Goal: Transaction & Acquisition: Purchase product/service

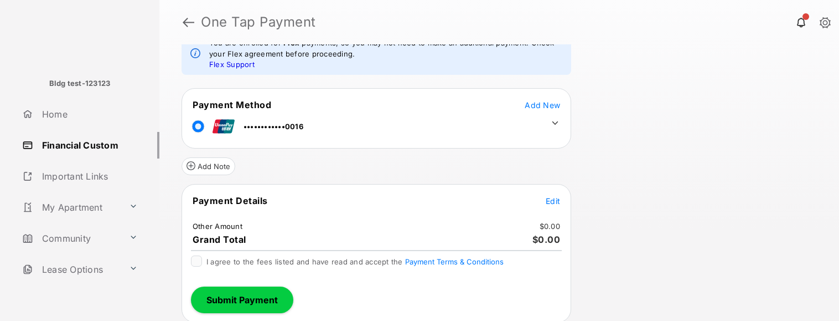
scroll to position [93, 0]
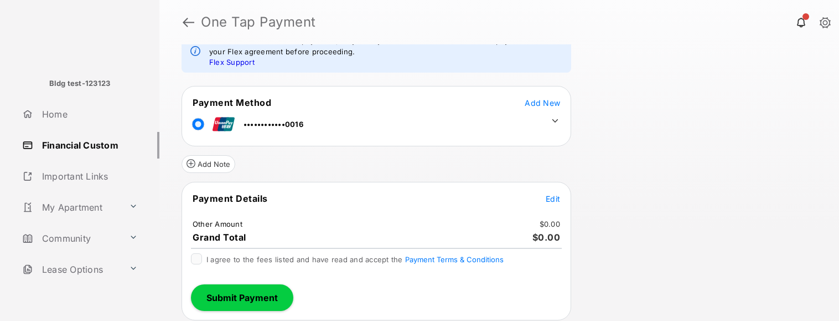
click at [557, 195] on span "Edit" at bounding box center [553, 198] width 14 height 9
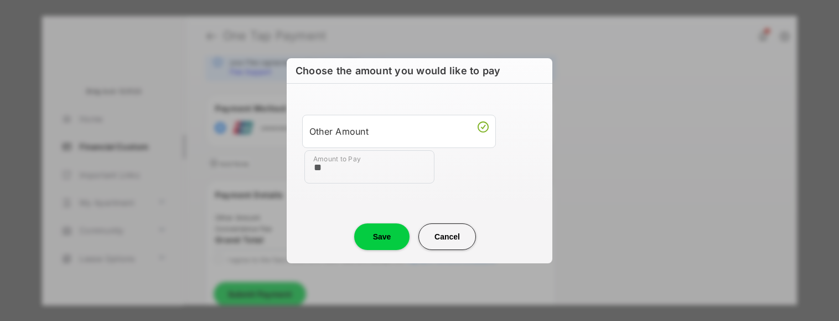
type input "**"
click at [388, 237] on button "Save" at bounding box center [381, 236] width 55 height 27
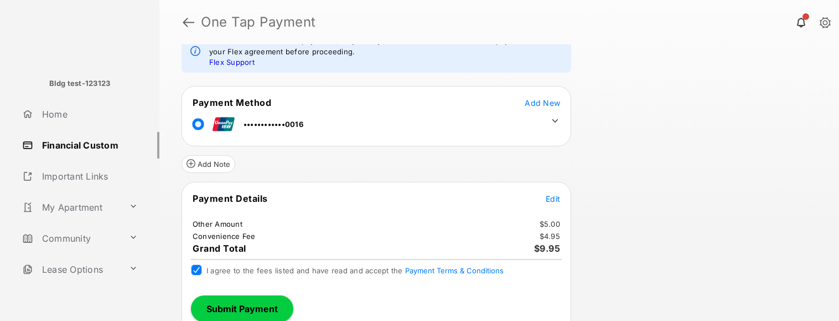
click at [233, 306] on button "Submit Payment" at bounding box center [242, 308] width 102 height 27
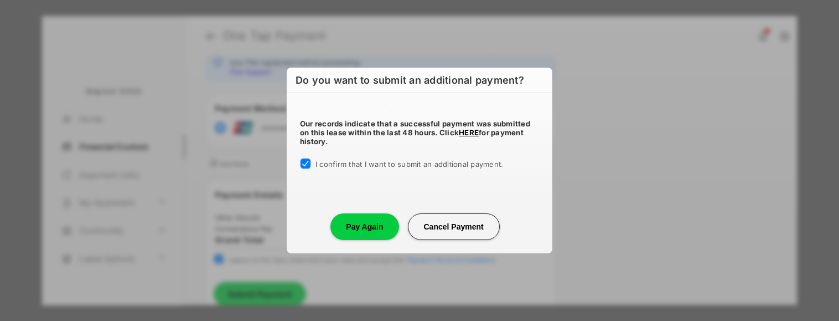
click at [348, 229] on button "Pay Again" at bounding box center [364, 226] width 68 height 27
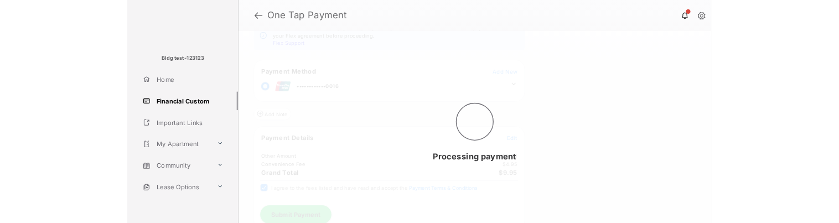
scroll to position [0, 0]
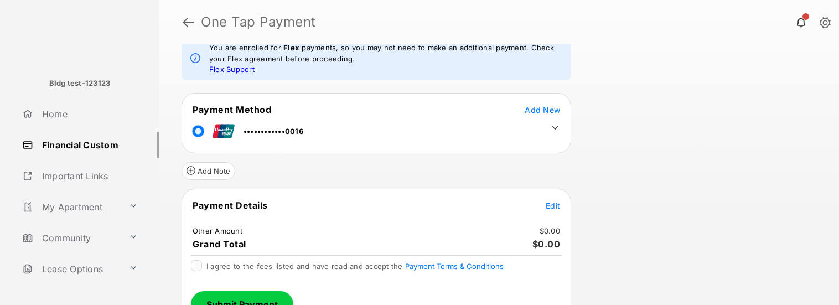
scroll to position [109, 0]
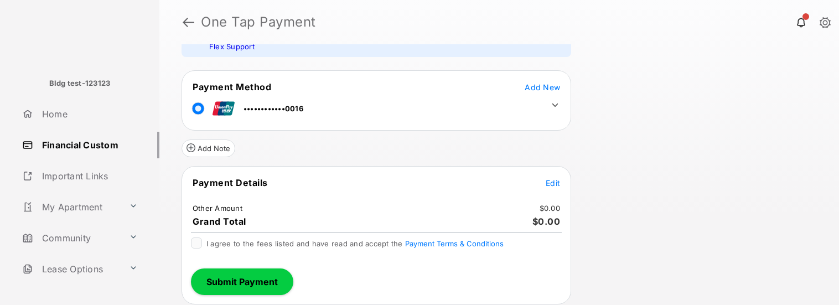
click at [550, 182] on span "Edit" at bounding box center [553, 182] width 14 height 9
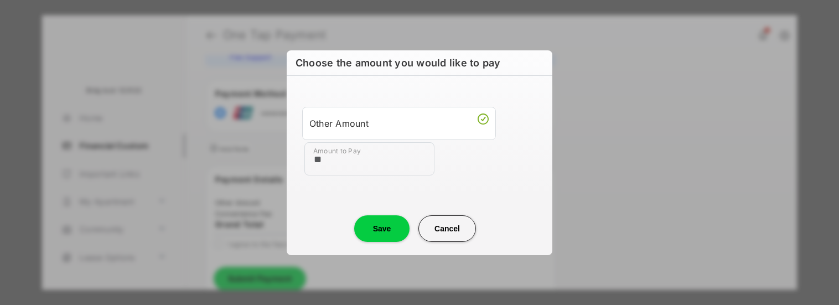
type input "**"
click at [376, 223] on button "Save" at bounding box center [381, 228] width 55 height 27
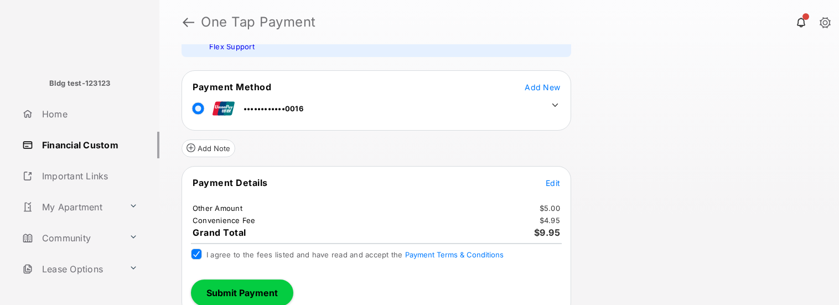
click at [244, 223] on button "Submit Payment" at bounding box center [242, 293] width 102 height 27
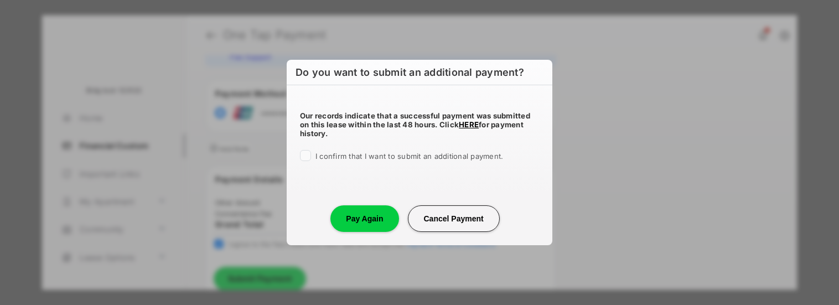
click at [308, 149] on div "Our records indicate that a successful payment was submitted on this lease with…" at bounding box center [420, 133] width 266 height 97
click at [360, 215] on button "Pay Again" at bounding box center [364, 218] width 68 height 27
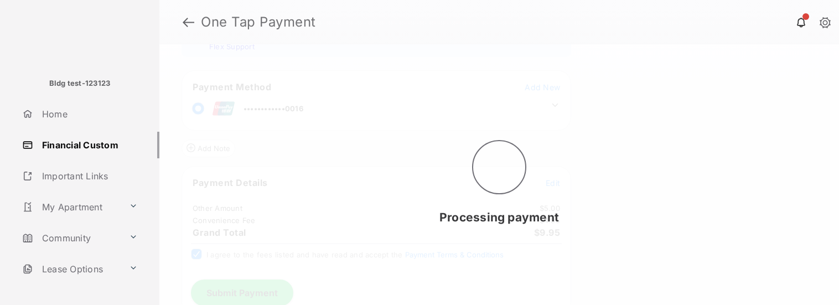
scroll to position [0, 0]
